Goal: Information Seeking & Learning: Check status

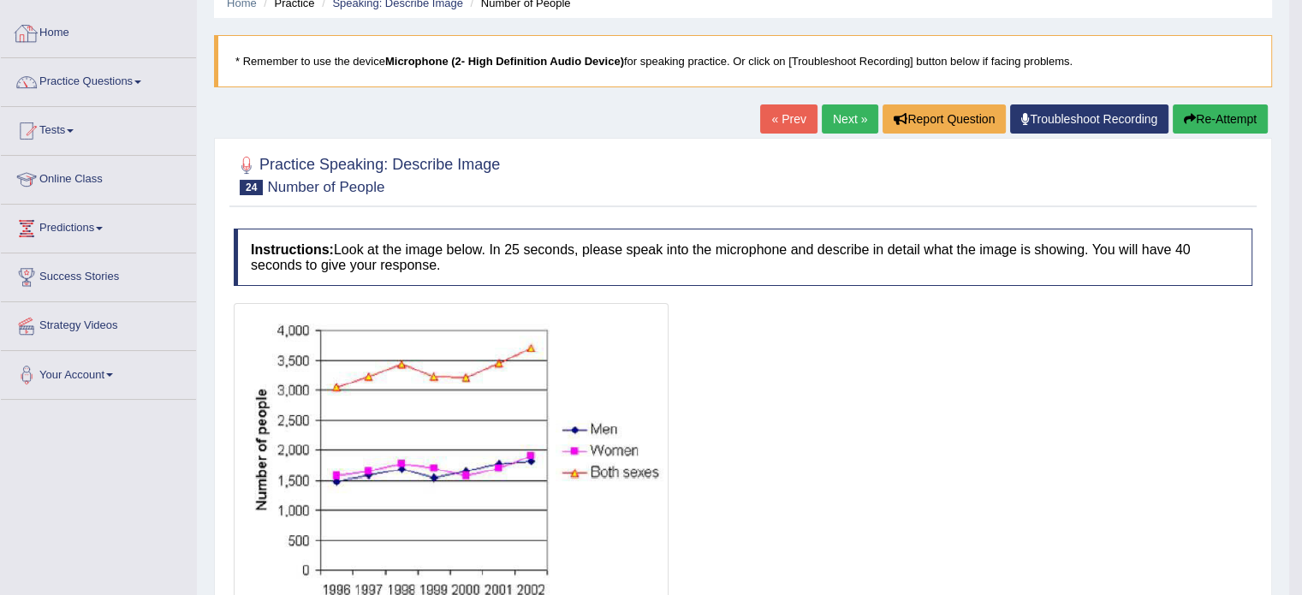
click at [71, 35] on link "Home" at bounding box center [98, 30] width 195 height 43
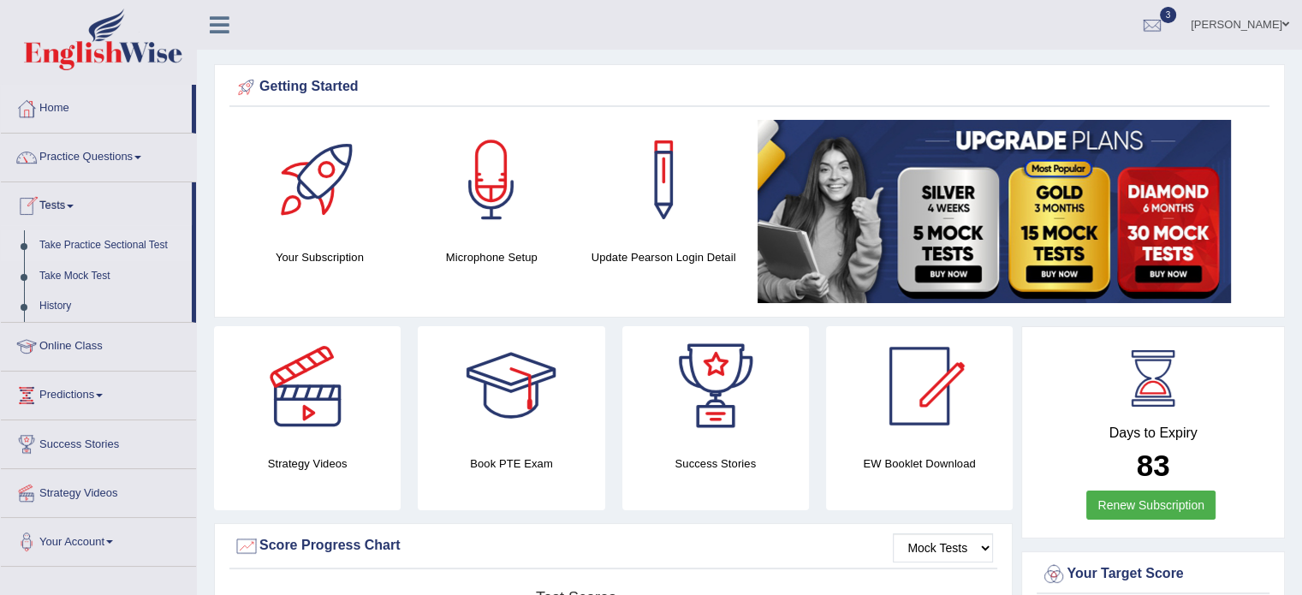
click at [74, 232] on link "Take Practice Sectional Test" at bounding box center [112, 245] width 160 height 31
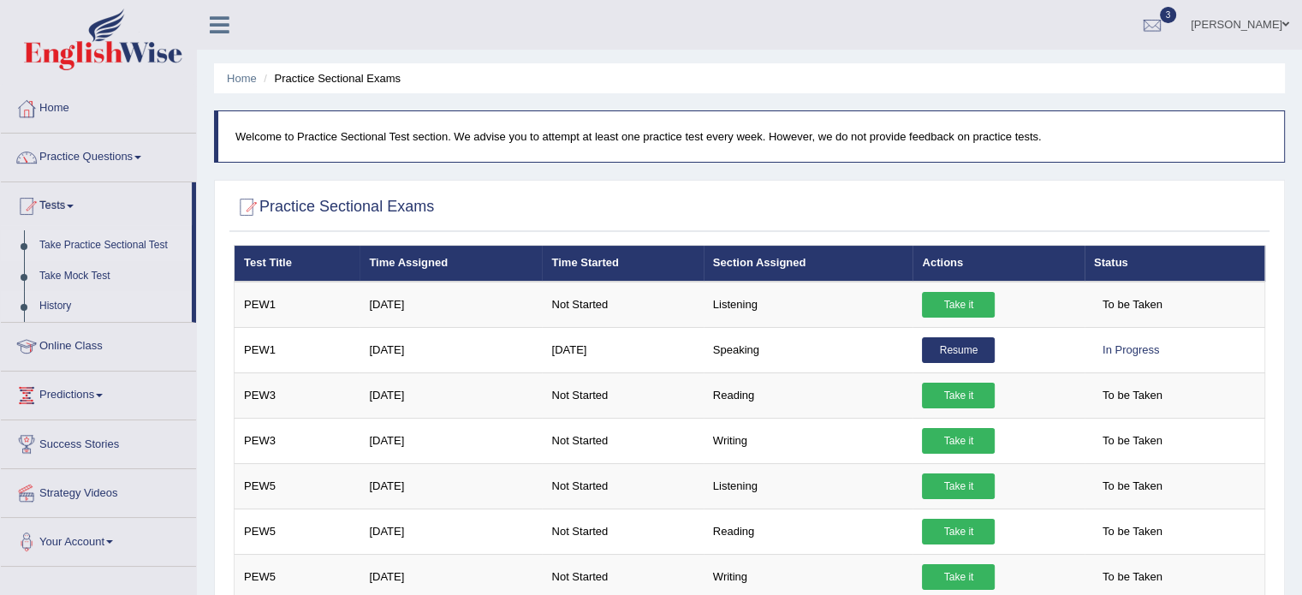
click at [45, 301] on link "History" at bounding box center [112, 306] width 160 height 31
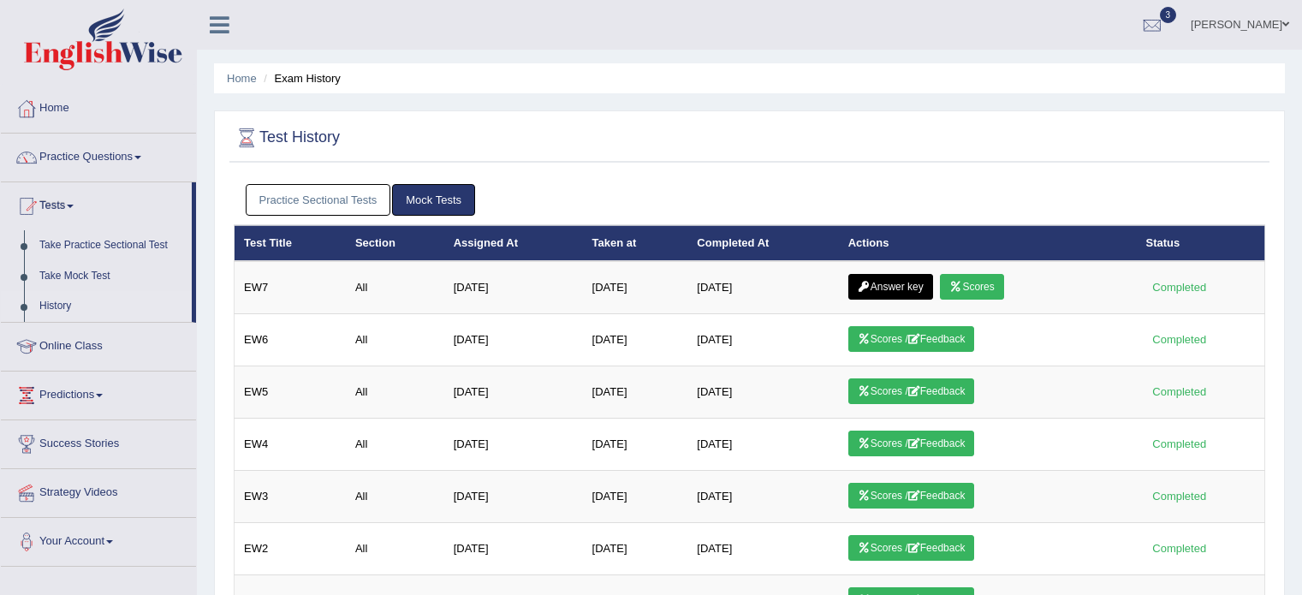
click at [330, 189] on link "Practice Sectional Tests" at bounding box center [319, 200] width 146 height 32
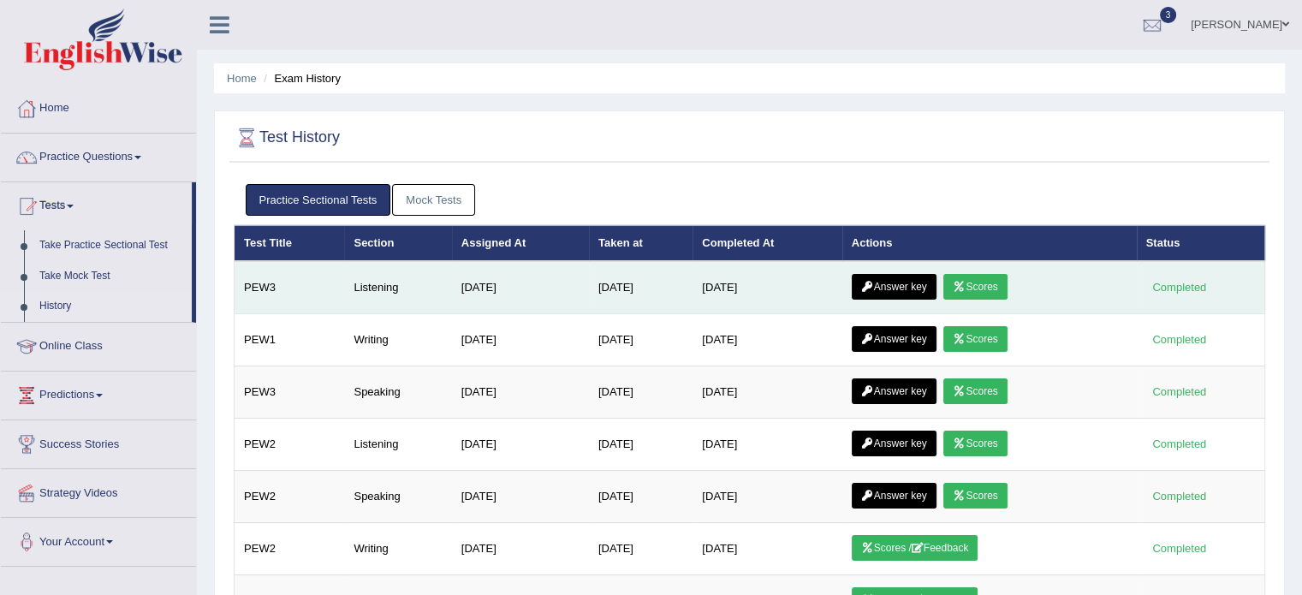
click at [981, 283] on link "Scores" at bounding box center [974, 287] width 63 height 26
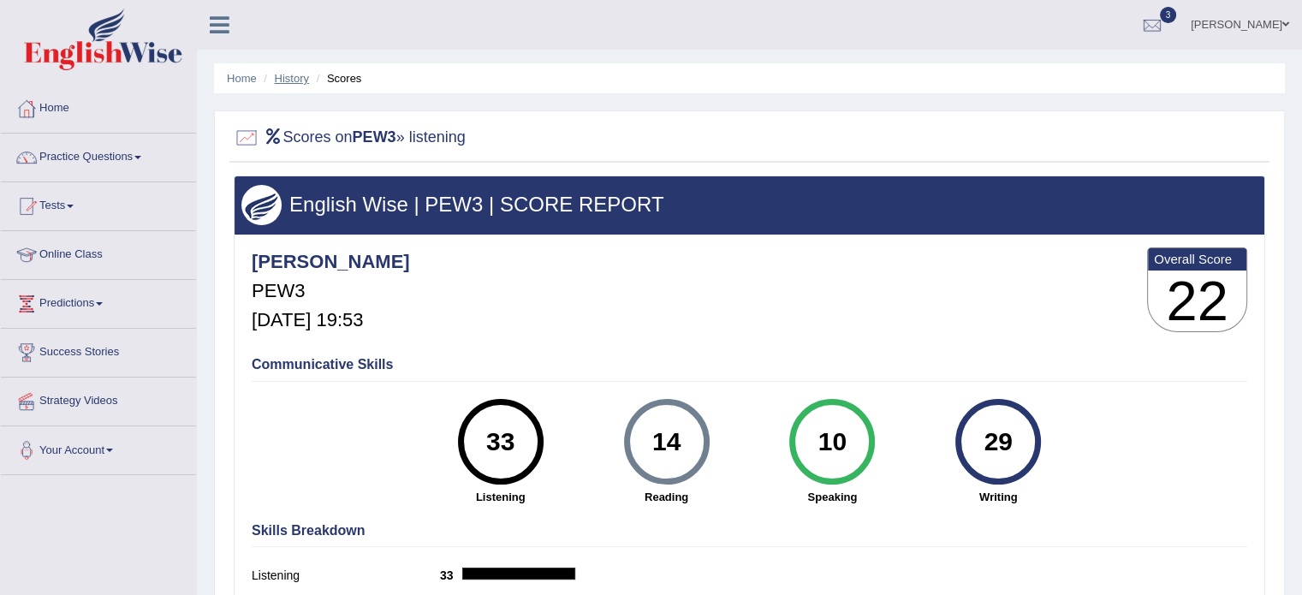
click at [282, 79] on link "History" at bounding box center [292, 78] width 34 height 13
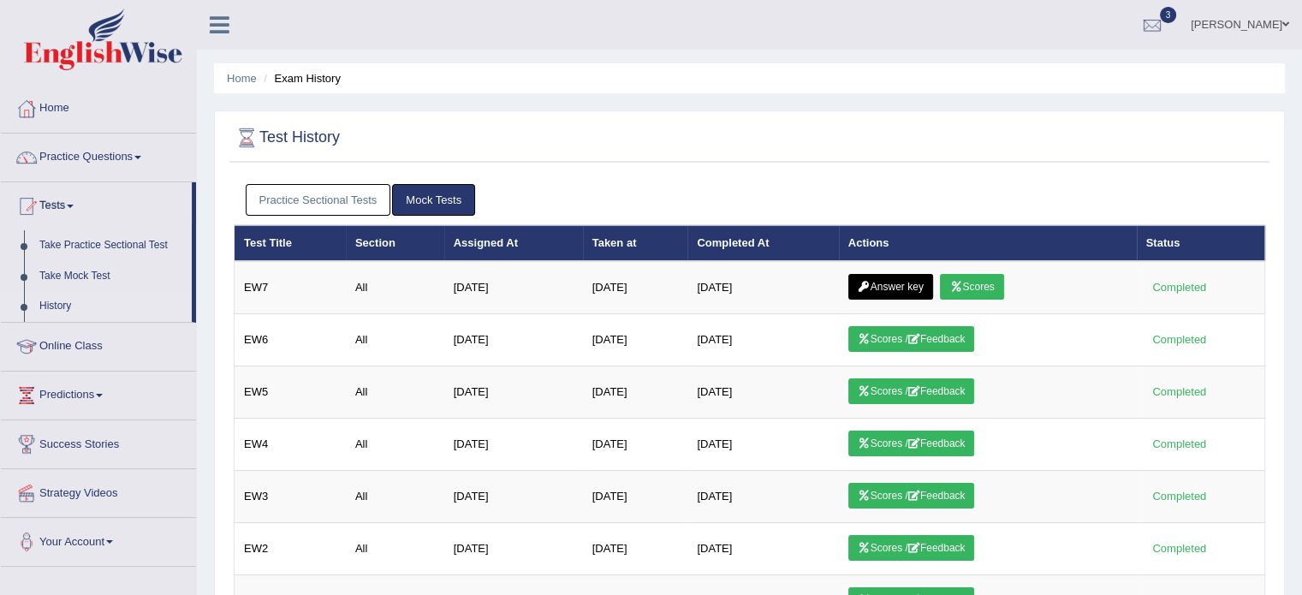
click at [324, 203] on link "Practice Sectional Tests" at bounding box center [319, 200] width 146 height 32
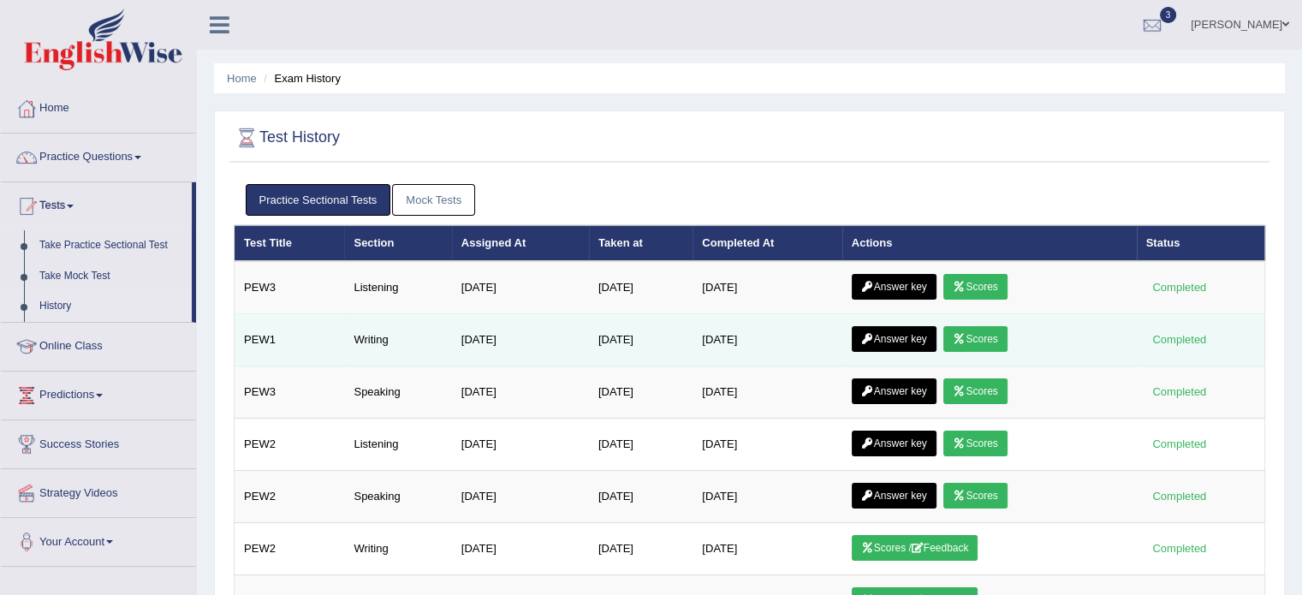
click at [990, 338] on link "Scores" at bounding box center [974, 339] width 63 height 26
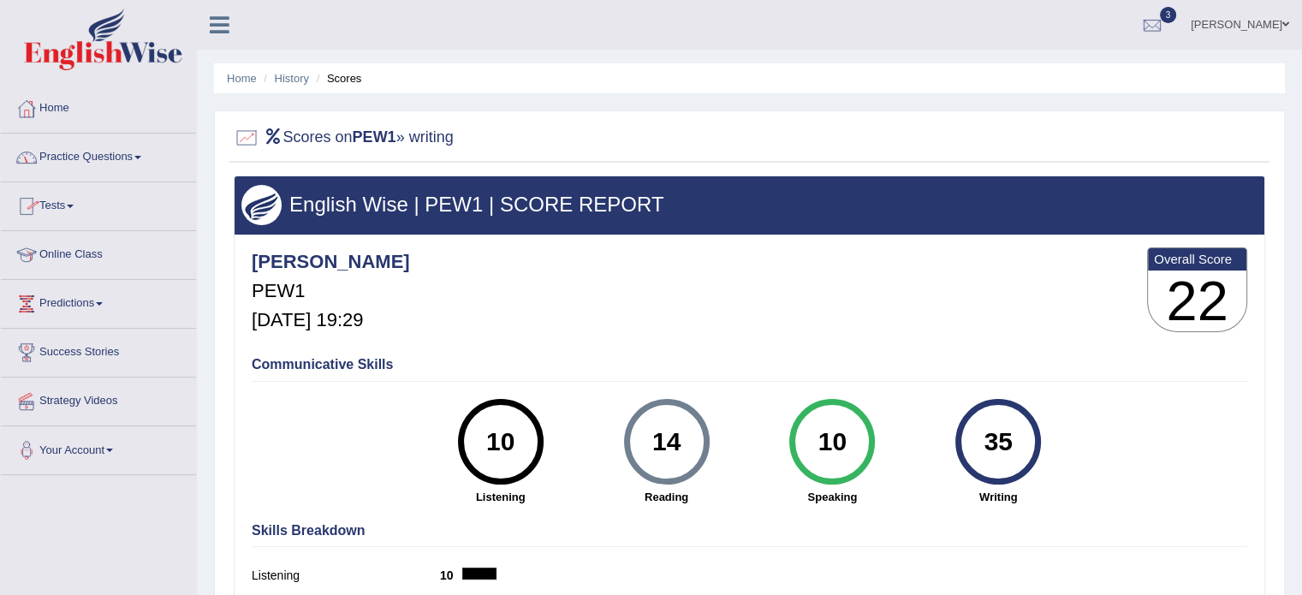
click at [291, 85] on li "History" at bounding box center [284, 78] width 50 height 16
click at [295, 78] on link "History" at bounding box center [292, 78] width 34 height 13
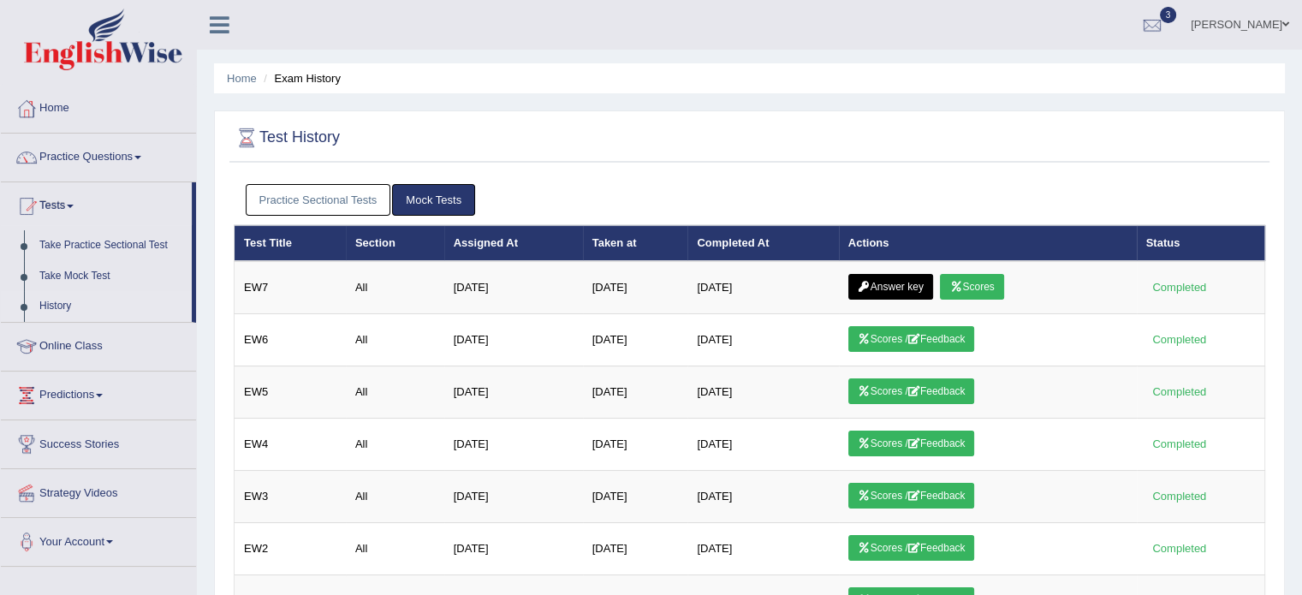
click at [332, 196] on link "Practice Sectional Tests" at bounding box center [319, 200] width 146 height 32
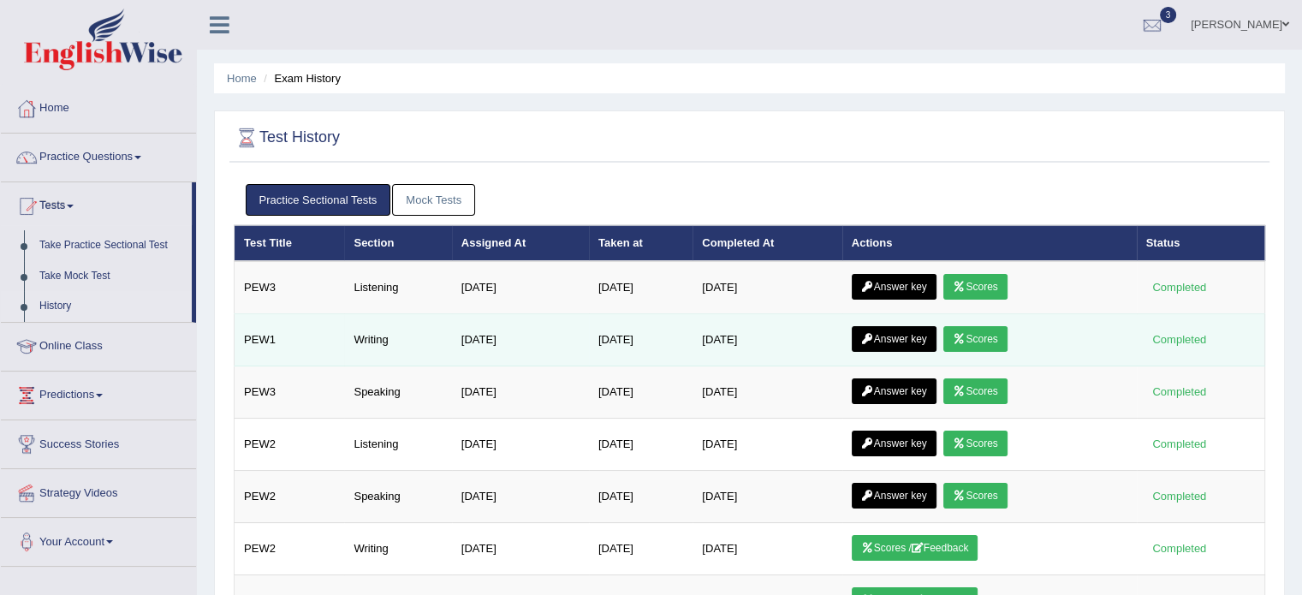
click at [997, 339] on link "Scores" at bounding box center [974, 339] width 63 height 26
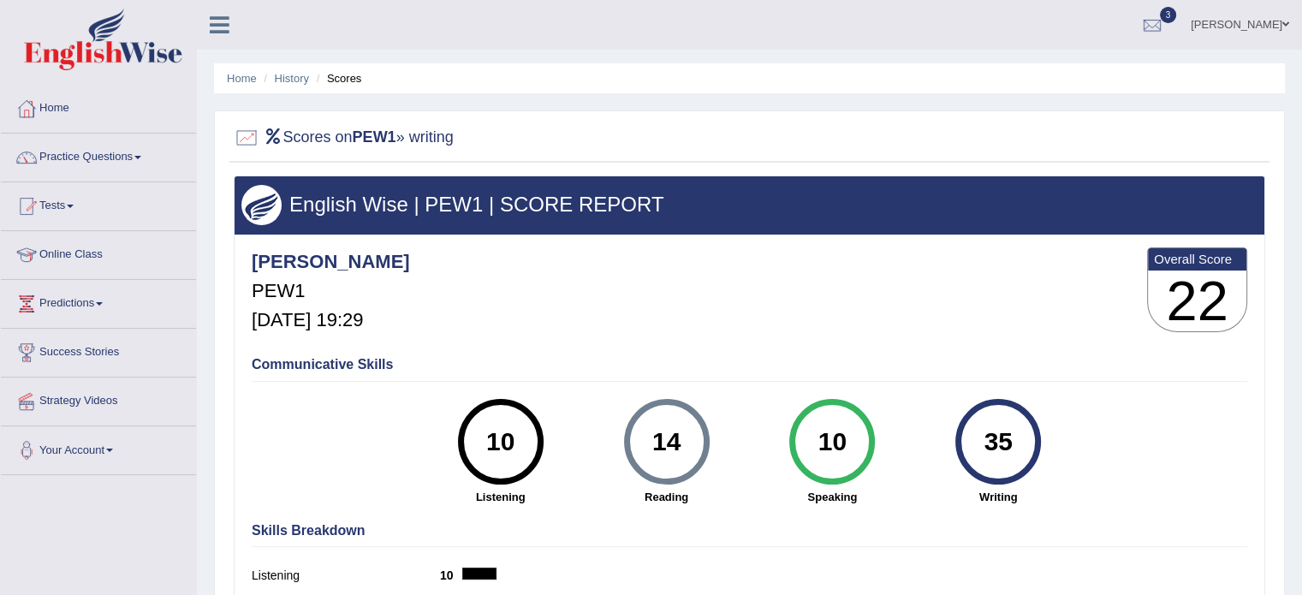
click at [288, 63] on ul "Home History Scores" at bounding box center [749, 78] width 1071 height 30
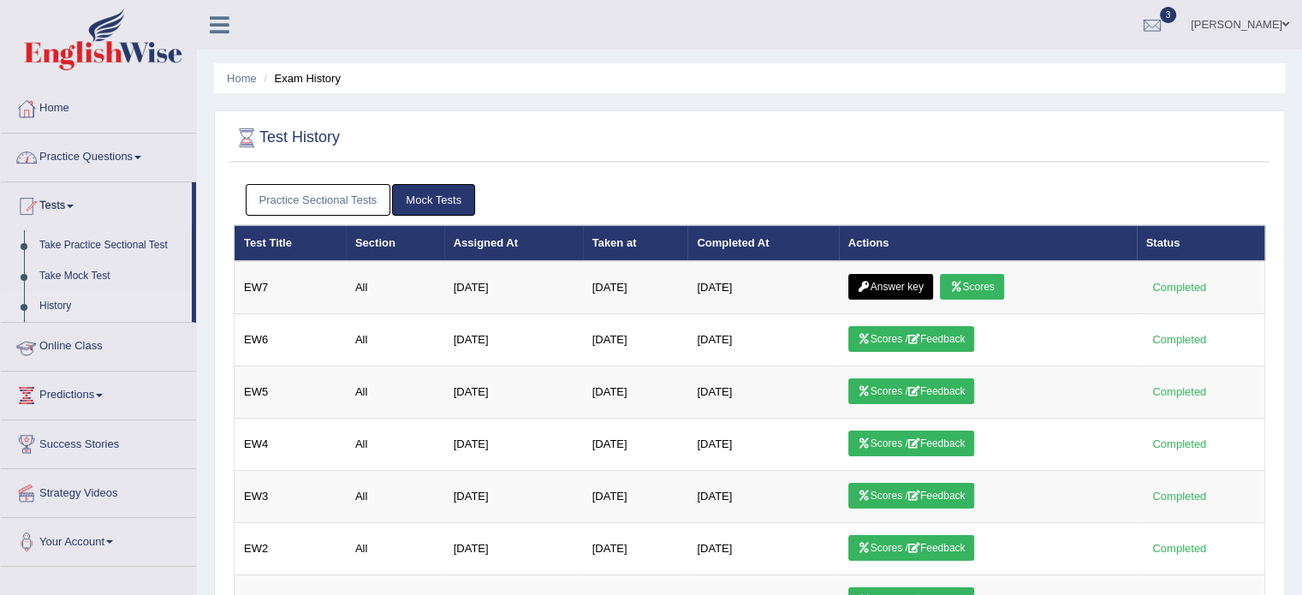
click at [51, 152] on link "Practice Questions" at bounding box center [98, 155] width 195 height 43
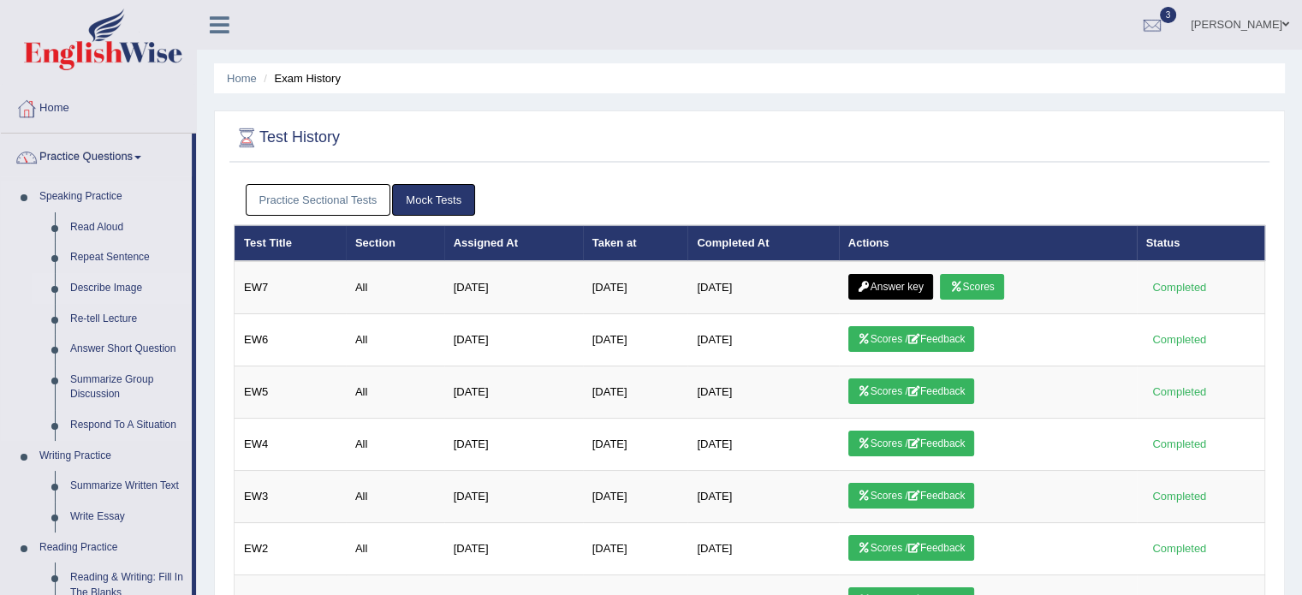
click at [96, 282] on link "Describe Image" at bounding box center [126, 288] width 129 height 31
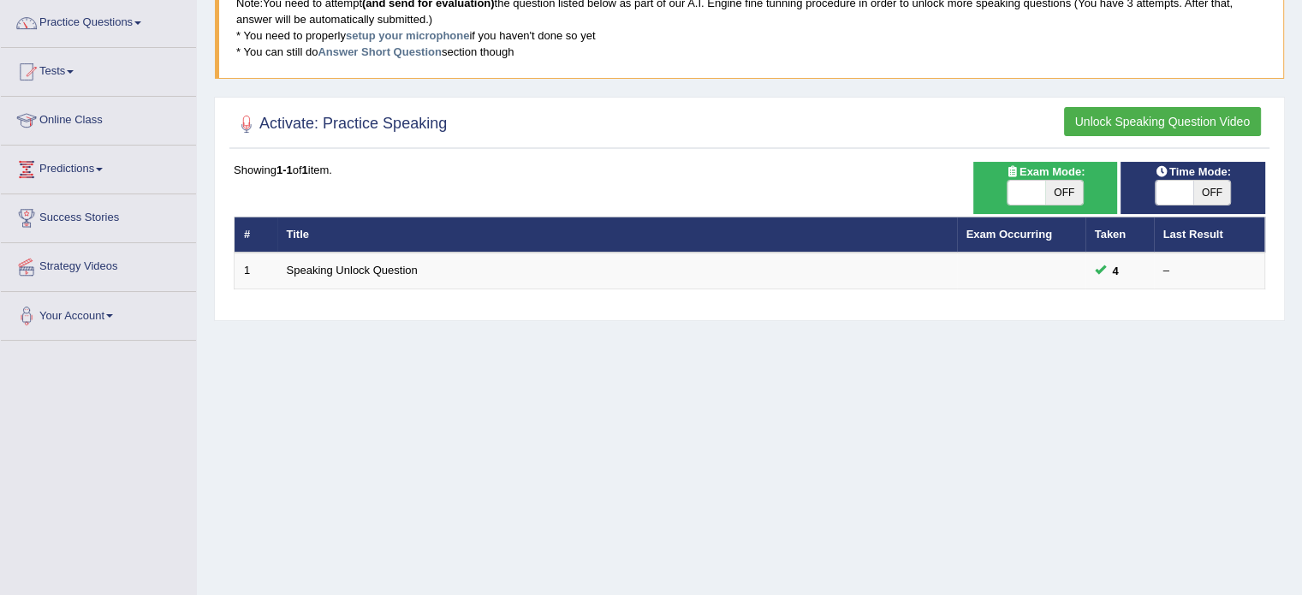
scroll to position [86, 0]
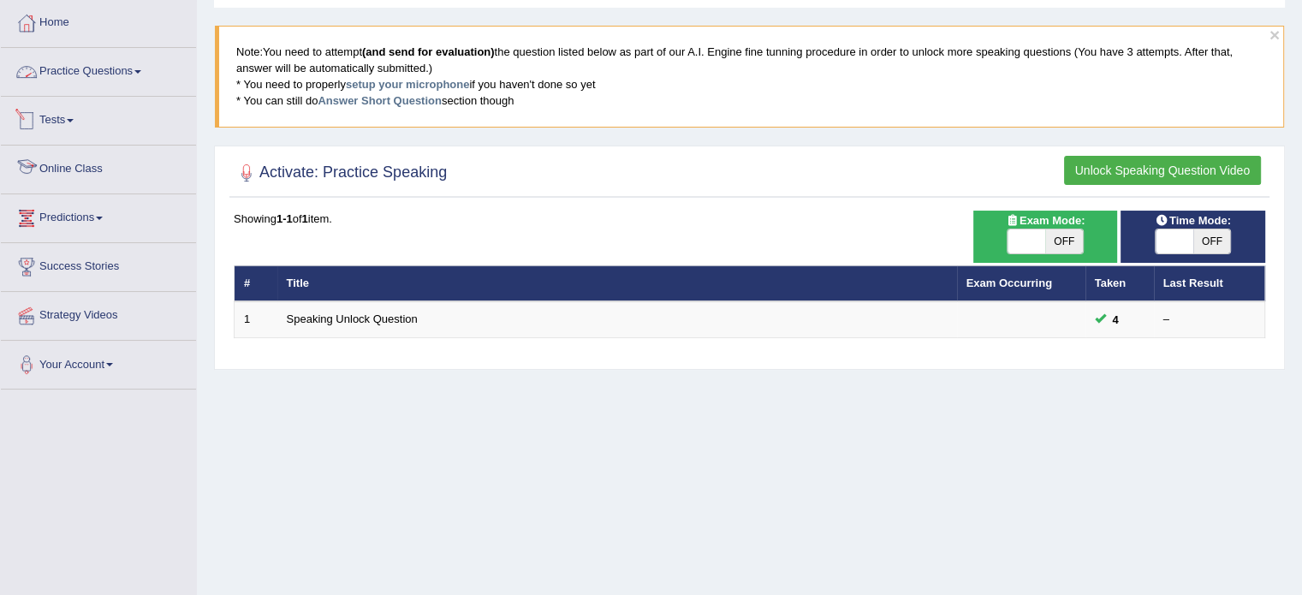
click at [76, 66] on link "Practice Questions" at bounding box center [98, 69] width 195 height 43
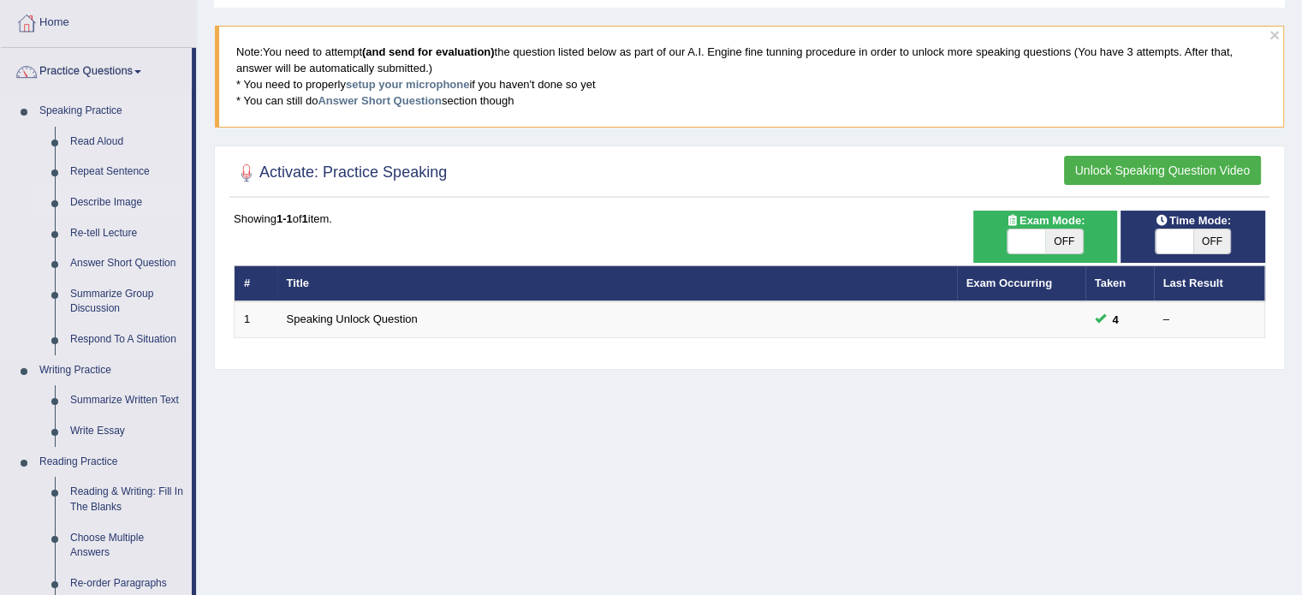
click at [96, 199] on link "Describe Image" at bounding box center [126, 202] width 129 height 31
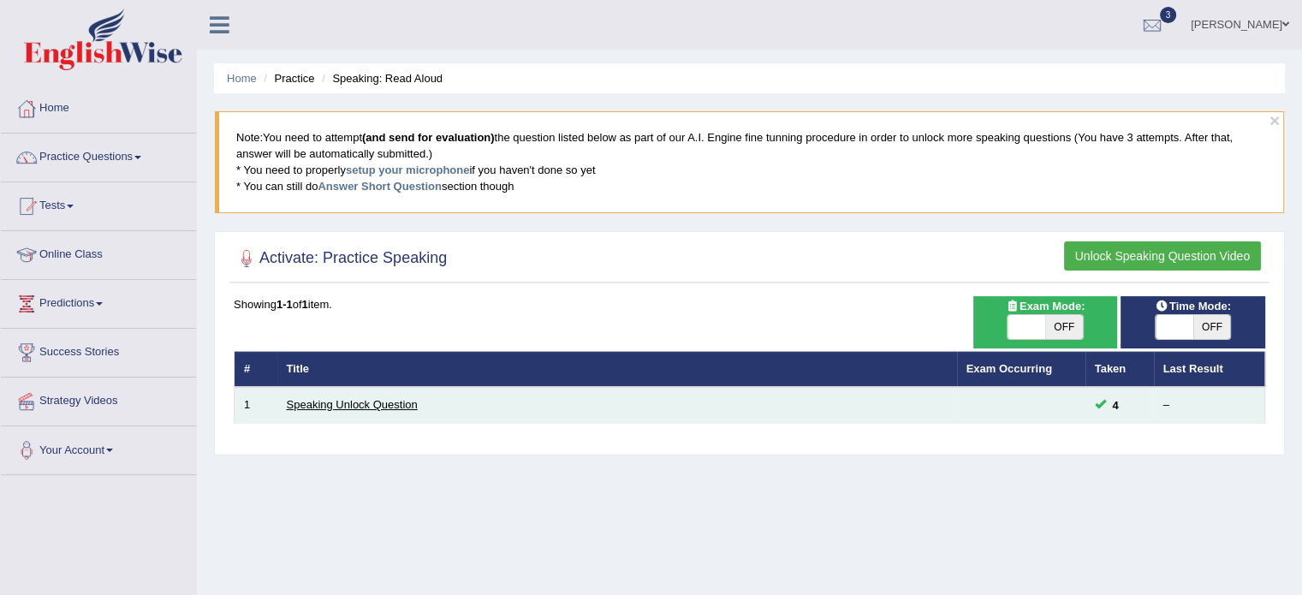
click at [345, 399] on link "Speaking Unlock Question" at bounding box center [352, 404] width 131 height 13
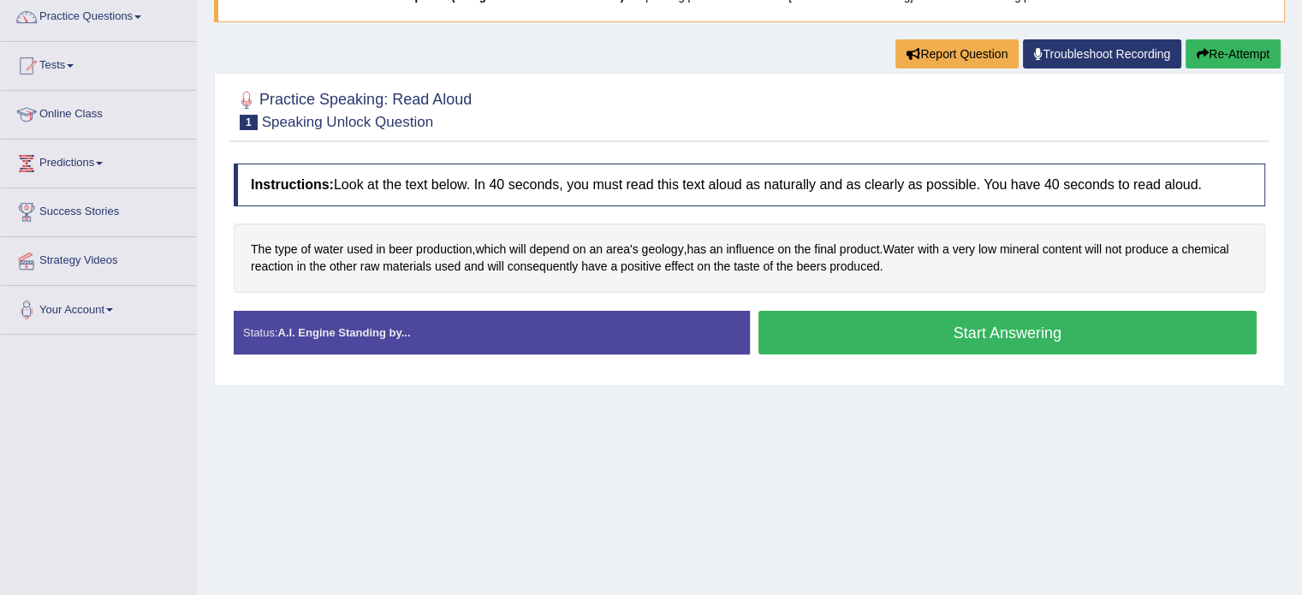
scroll to position [171, 0]
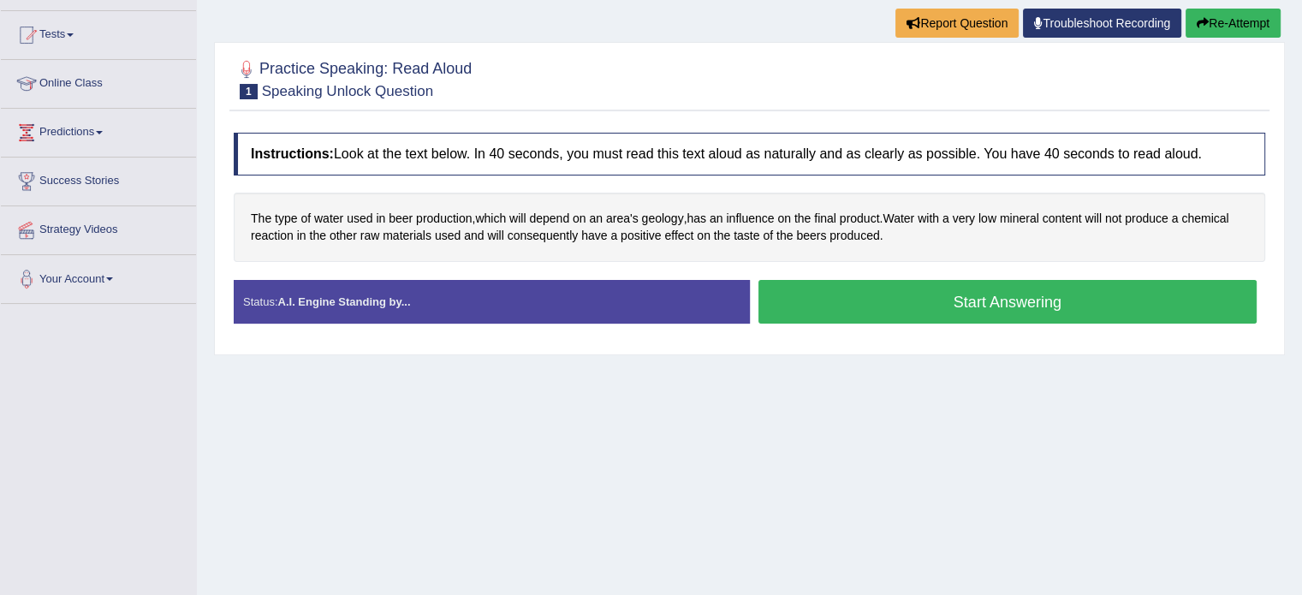
click at [1019, 295] on button "Start Answering" at bounding box center [1008, 302] width 499 height 44
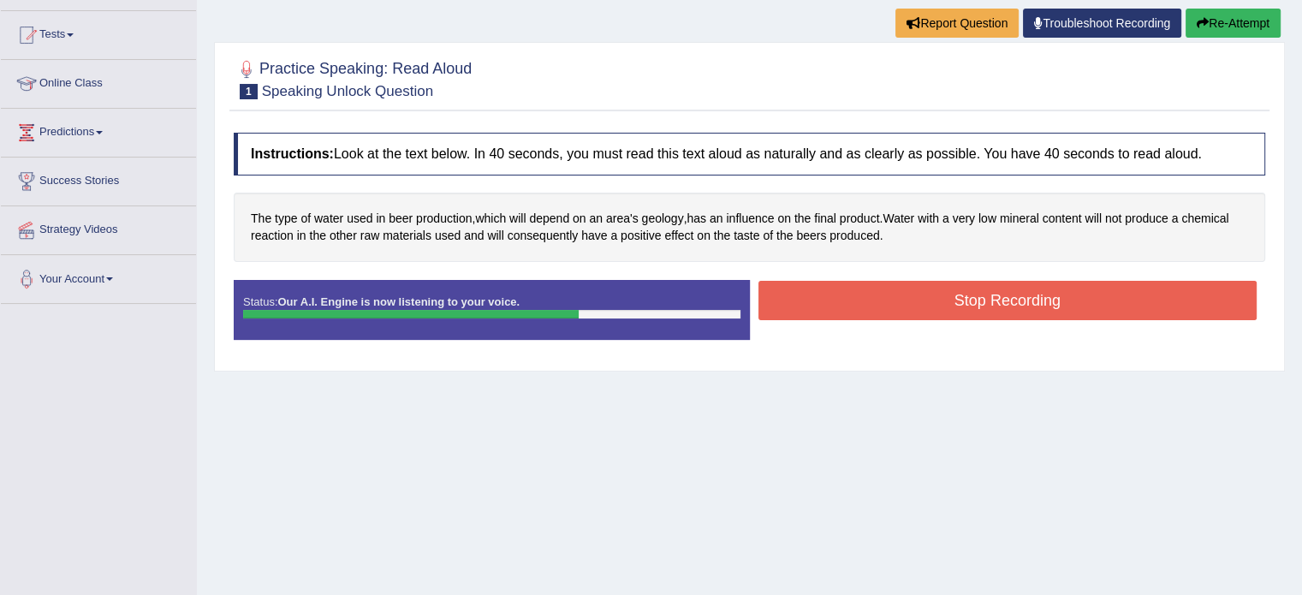
click at [969, 300] on button "Stop Recording" at bounding box center [1008, 300] width 499 height 39
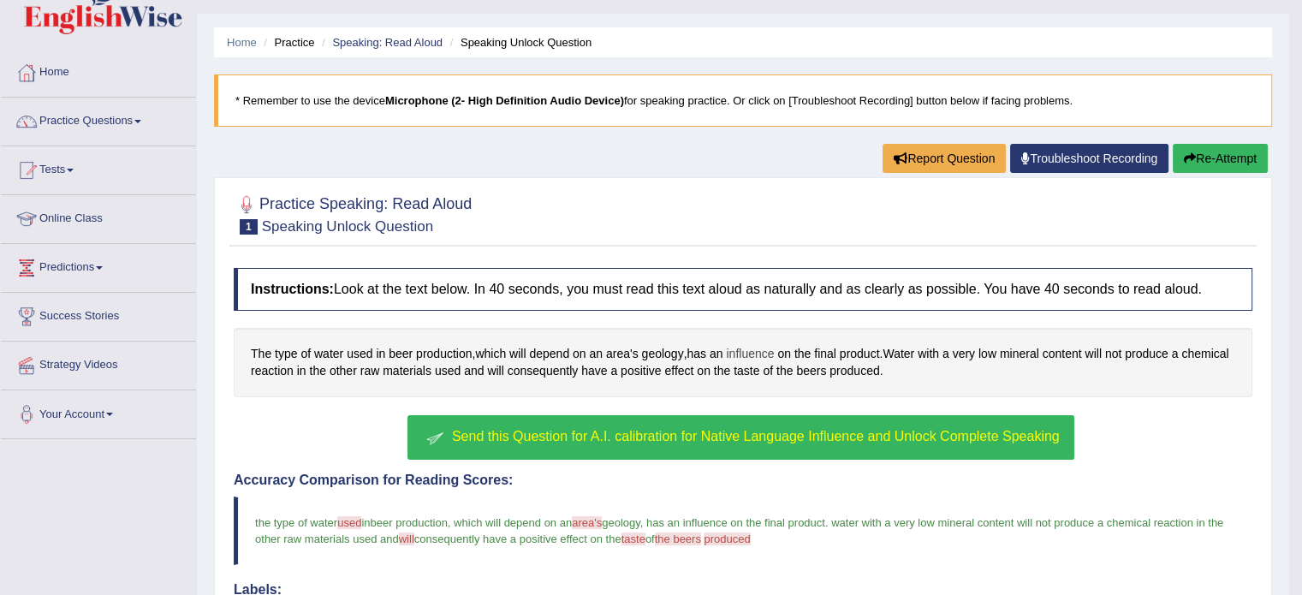
scroll to position [0, 0]
